Goal: Communication & Community: Answer question/provide support

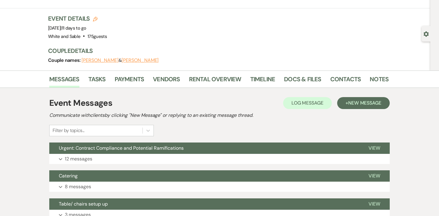
scroll to position [40, 0]
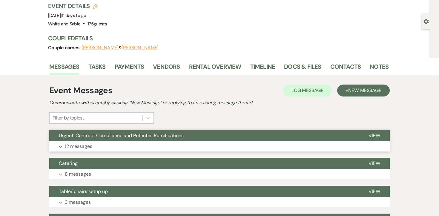
click at [77, 145] on p "12 messages" at bounding box center [78, 146] width 27 height 8
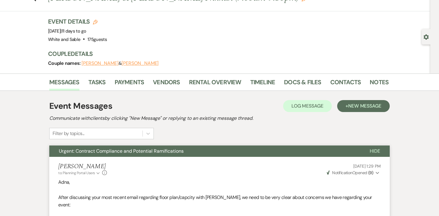
scroll to position [0, 0]
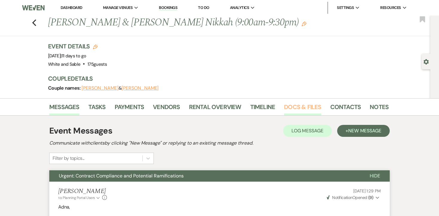
click at [306, 107] on link "Docs & Files" at bounding box center [302, 108] width 37 height 13
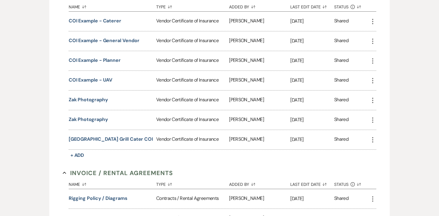
scroll to position [181, 0]
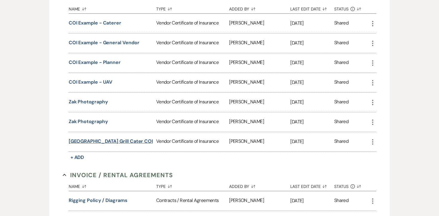
click at [115, 141] on button "East Village Grill Cater COI" at bounding box center [111, 141] width 84 height 7
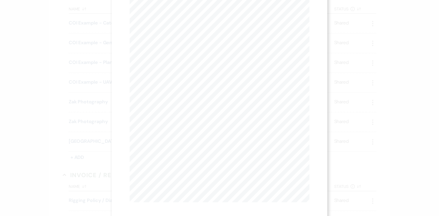
scroll to position [59, 0]
click at [50, 165] on div "X Previous Previous Next Next Page 1 of 1 - Zoom + Download SHOULD ANY OF THE A…" at bounding box center [219, 108] width 439 height 216
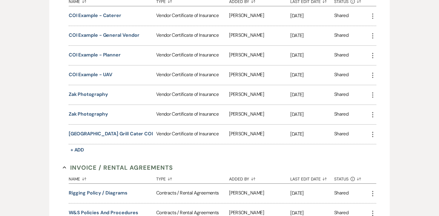
scroll to position [0, 0]
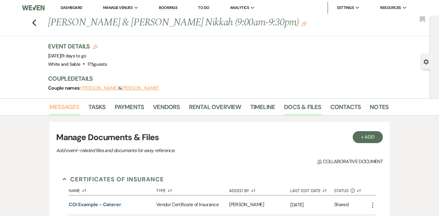
click at [61, 110] on link "Messages" at bounding box center [64, 108] width 30 height 13
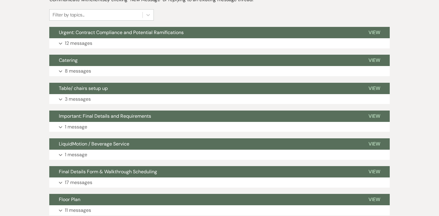
scroll to position [135, 0]
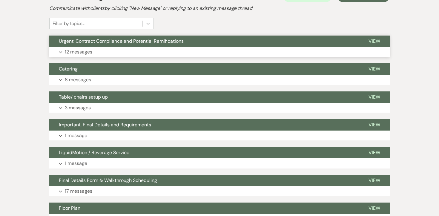
click at [70, 55] on p "12 messages" at bounding box center [78, 52] width 27 height 8
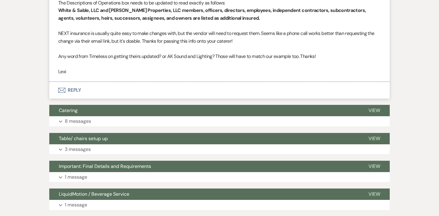
scroll to position [1556, 0]
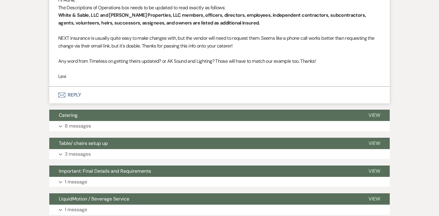
click at [77, 92] on button "Envelope Reply" at bounding box center [219, 95] width 340 height 17
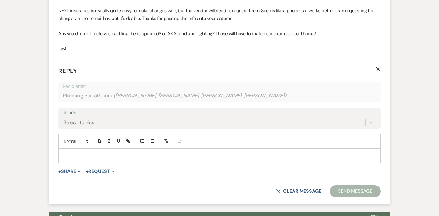
scroll to position [1589, 0]
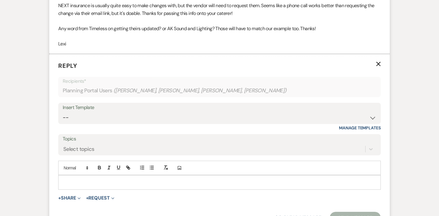
click at [85, 179] on p at bounding box center [219, 182] width 313 height 7
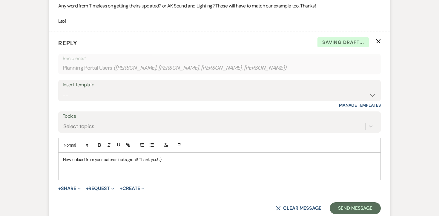
scroll to position [1620, 0]
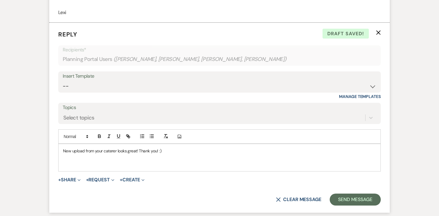
click at [76, 147] on p "New upload from your caterer looks great! Thank you! :)" at bounding box center [219, 150] width 313 height 7
click at [342, 195] on button "Send Message" at bounding box center [354, 199] width 51 height 12
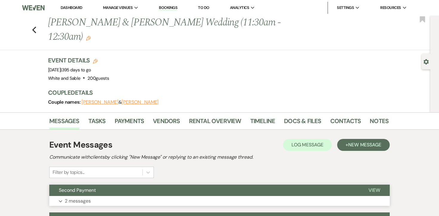
click at [73, 201] on p "2 messages" at bounding box center [78, 201] width 26 height 8
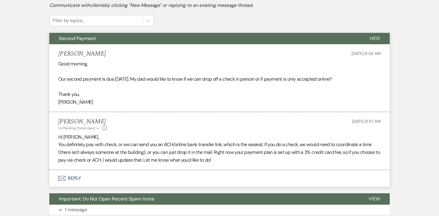
scroll to position [155, 0]
